Goal: Task Accomplishment & Management: Manage account settings

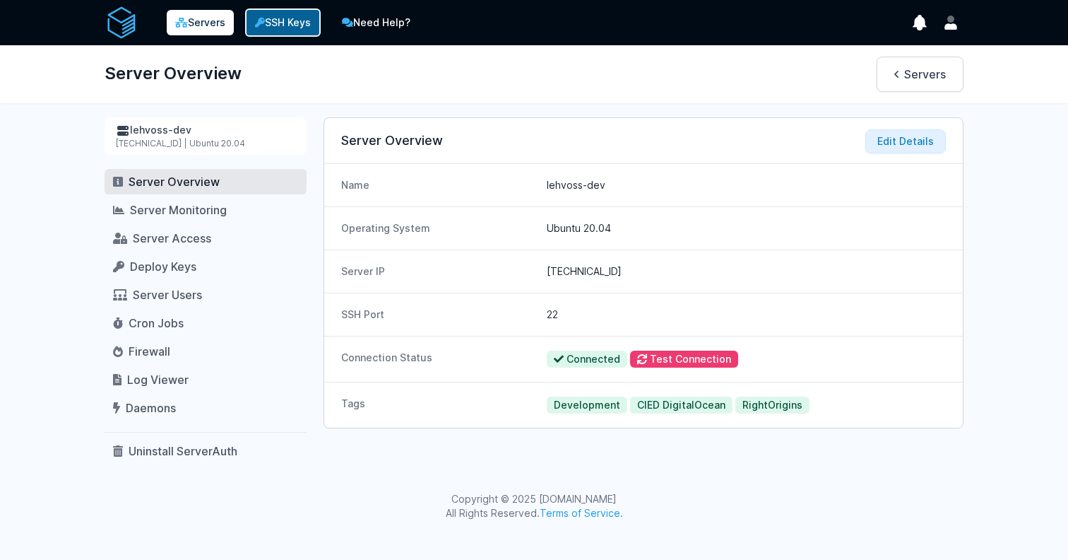
click at [258, 33] on link "SSH Keys" at bounding box center [283, 22] width 76 height 28
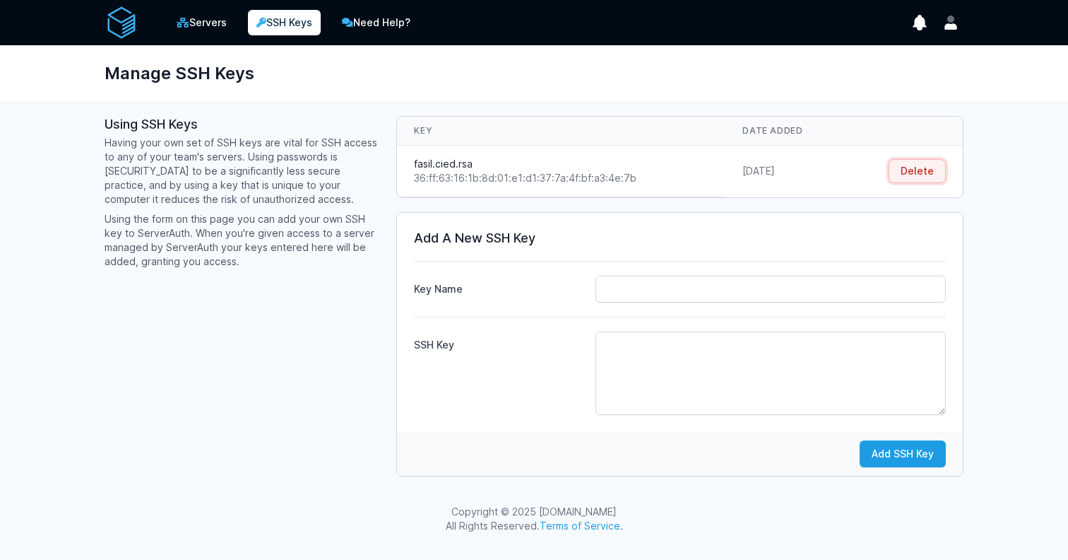
click at [909, 176] on button "Delete" at bounding box center [917, 171] width 57 height 24
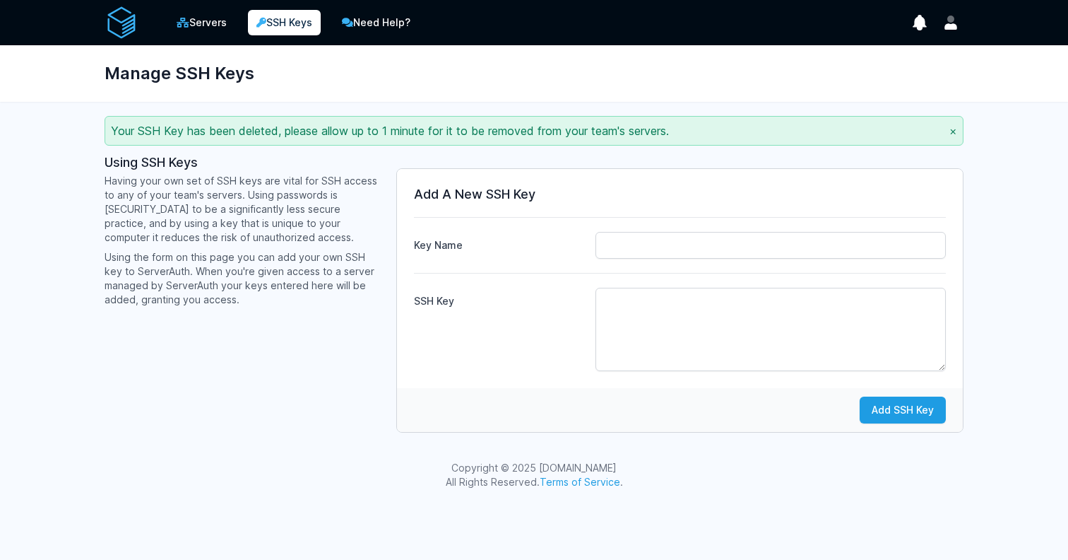
click at [955, 132] on button "×" at bounding box center [954, 130] width 8 height 17
